Goal: Communication & Community: Answer question/provide support

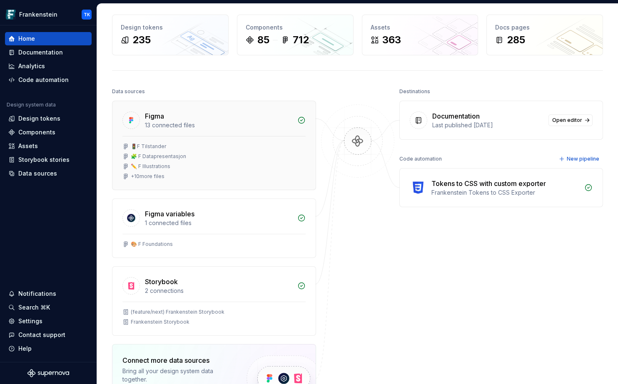
scroll to position [34, 0]
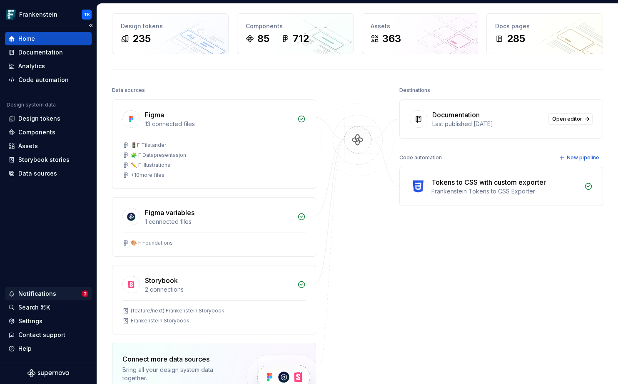
click at [54, 295] on div "Notifications" at bounding box center [37, 294] width 38 height 8
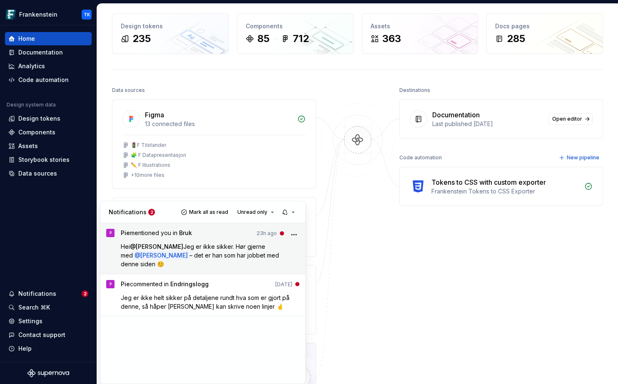
click at [223, 260] on p "Hei @ [PERSON_NAME] Jeg er ikke sikker. Hør gjerne med @ [PERSON_NAME] – det er…" at bounding box center [210, 255] width 179 height 26
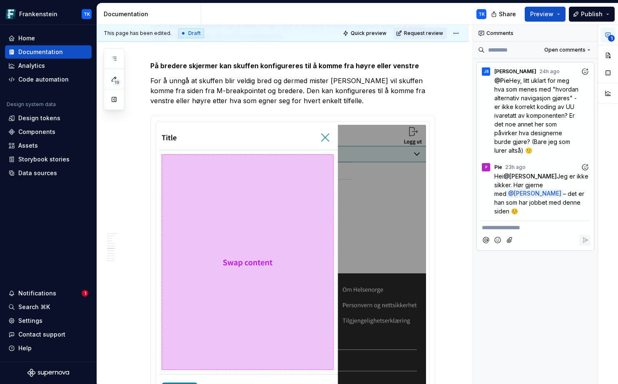
scroll to position [1309, 0]
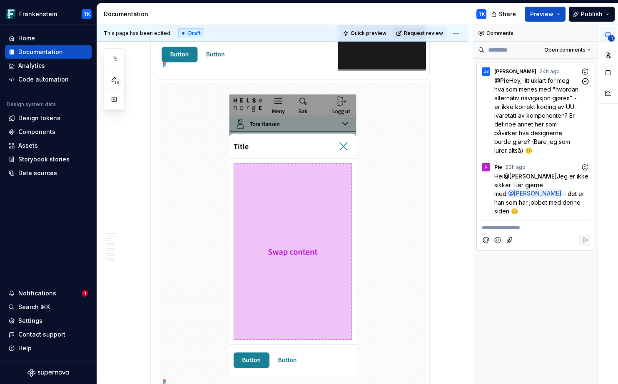
click at [511, 86] on span "Hey, litt uklart for meg hva som menes med "hvordan alternativ navigasjon gjøre…" at bounding box center [537, 115] width 86 height 77
click at [513, 105] on span "Hey, litt uklart for meg hva som menes med "hvordan alternativ navigasjon gjøre…" at bounding box center [537, 115] width 86 height 77
click at [543, 67] on div "[PERSON_NAME] 24h ago" at bounding box center [535, 69] width 110 height 11
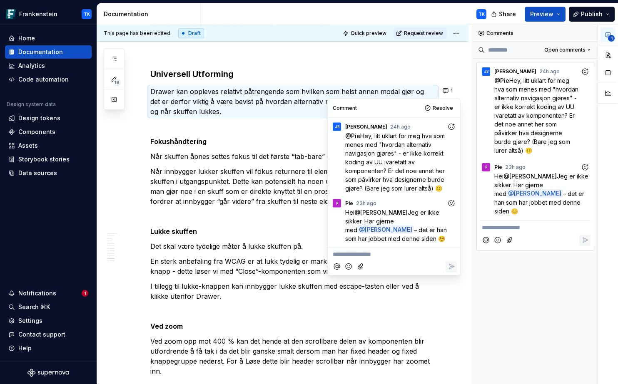
scroll to position [1909, 0]
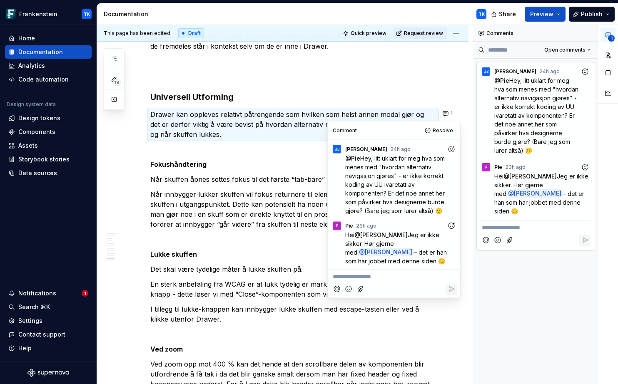
click at [238, 167] on p "Fokushåndtering" at bounding box center [292, 165] width 285 height 10
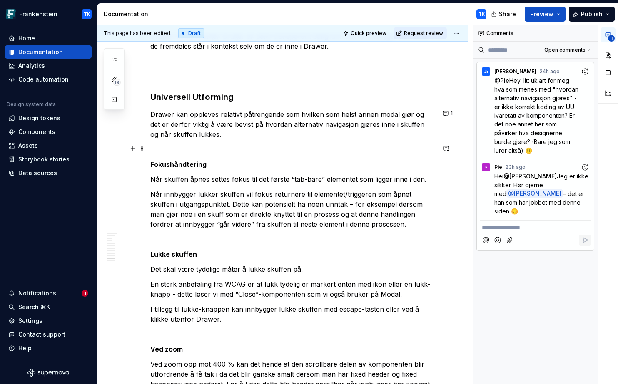
click at [231, 151] on p at bounding box center [292, 150] width 285 height 10
type textarea "*"
click at [36, 66] on div "Analytics" at bounding box center [31, 66] width 27 height 8
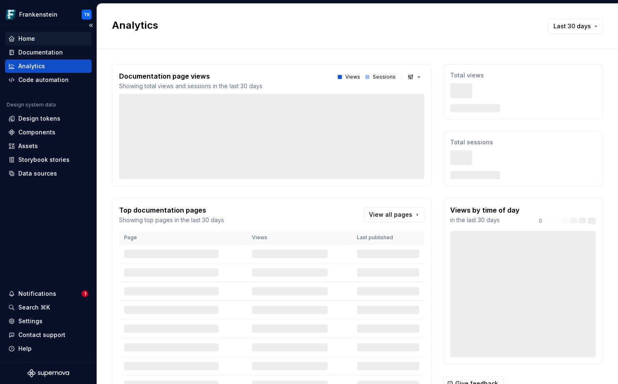
click at [32, 36] on div "Home" at bounding box center [26, 39] width 17 height 8
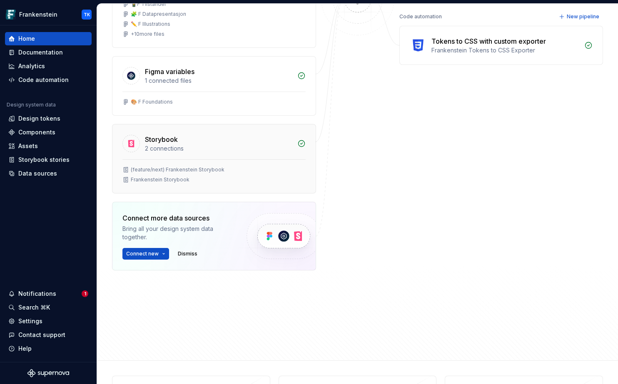
scroll to position [184, 0]
